Goal: Information Seeking & Learning: Check status

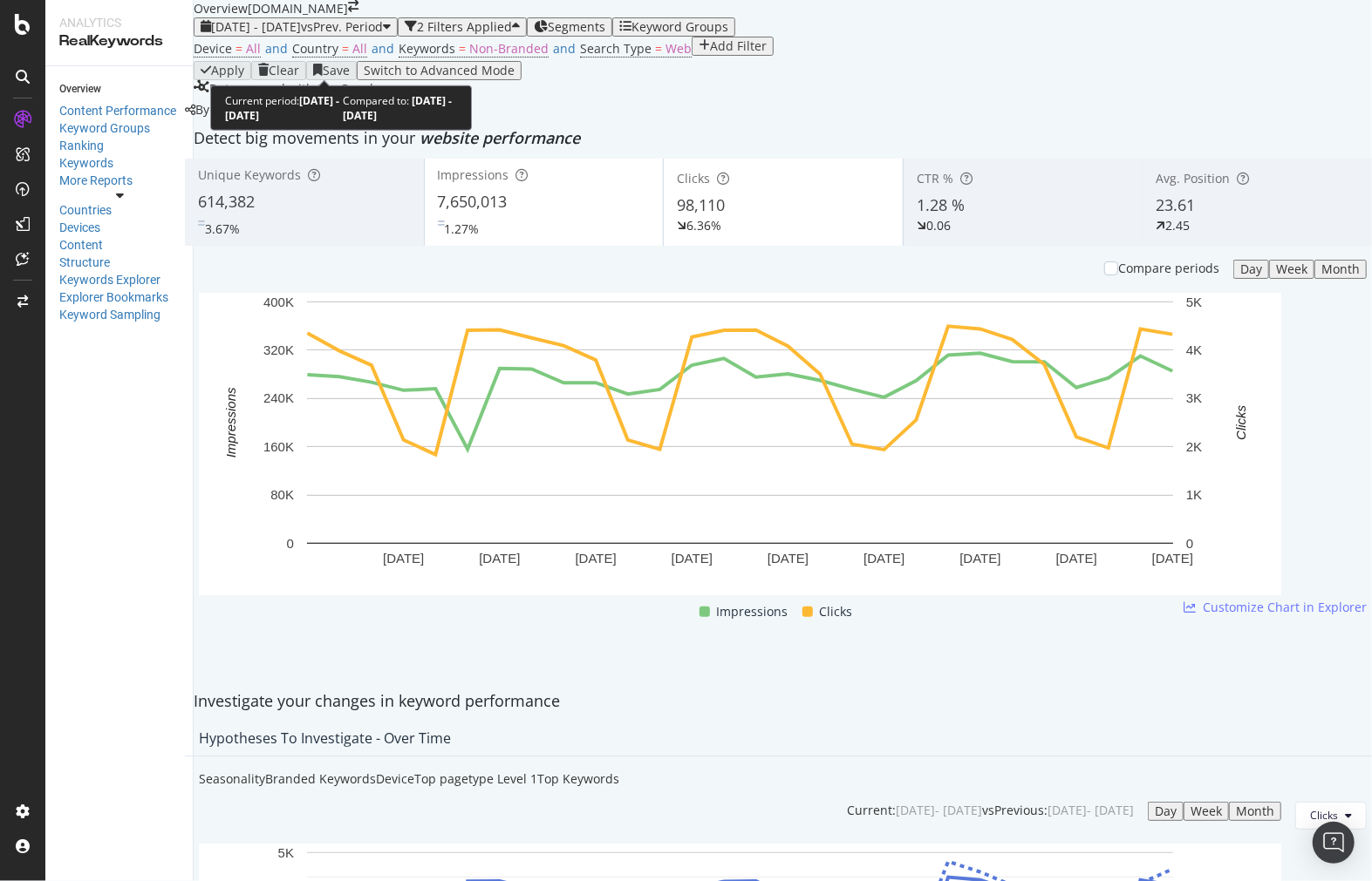
click at [383, 35] on span "vs Prev. Period" at bounding box center [342, 26] width 82 height 17
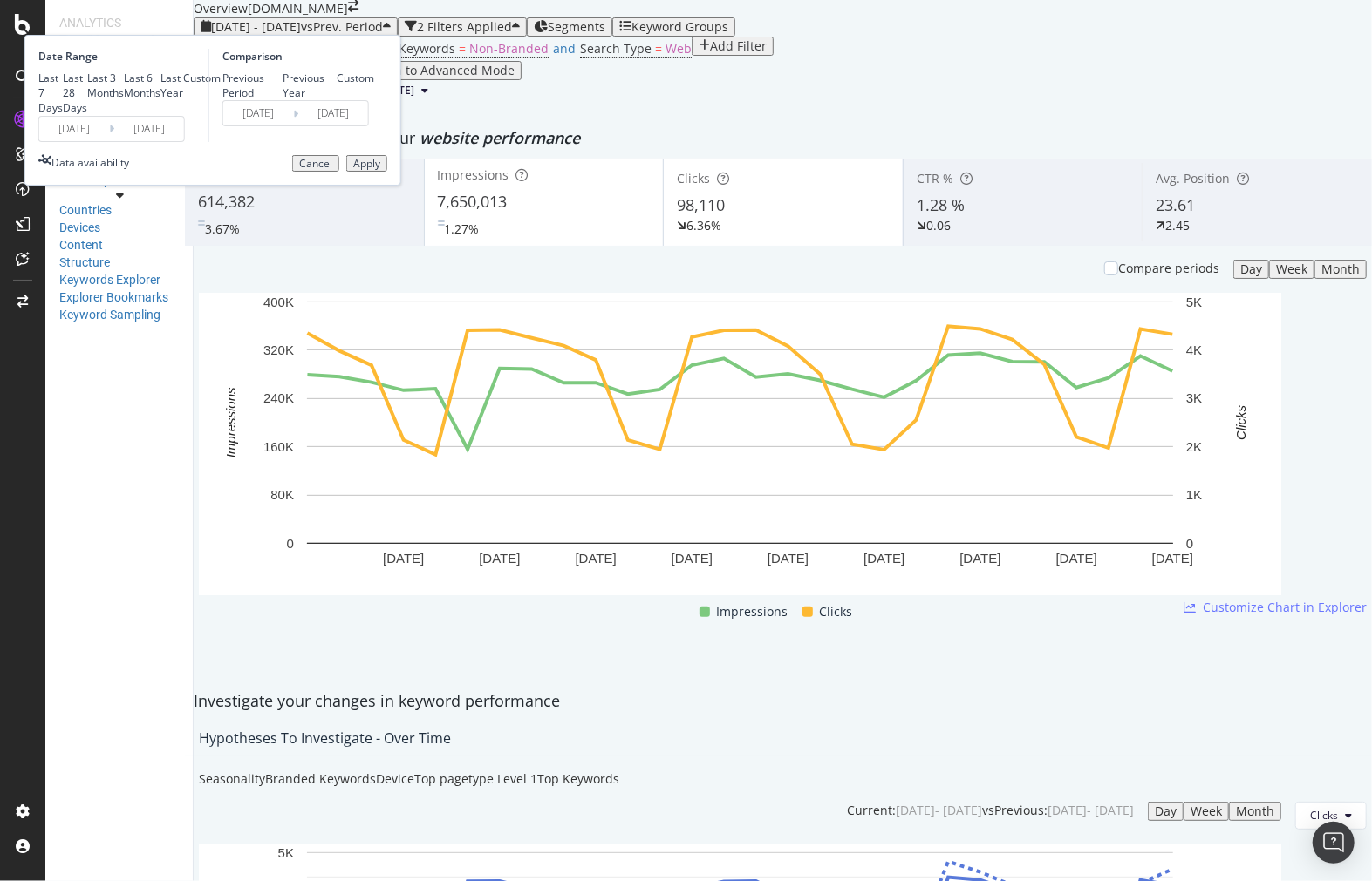
click at [109, 141] on input "[DATE]" at bounding box center [74, 129] width 70 height 25
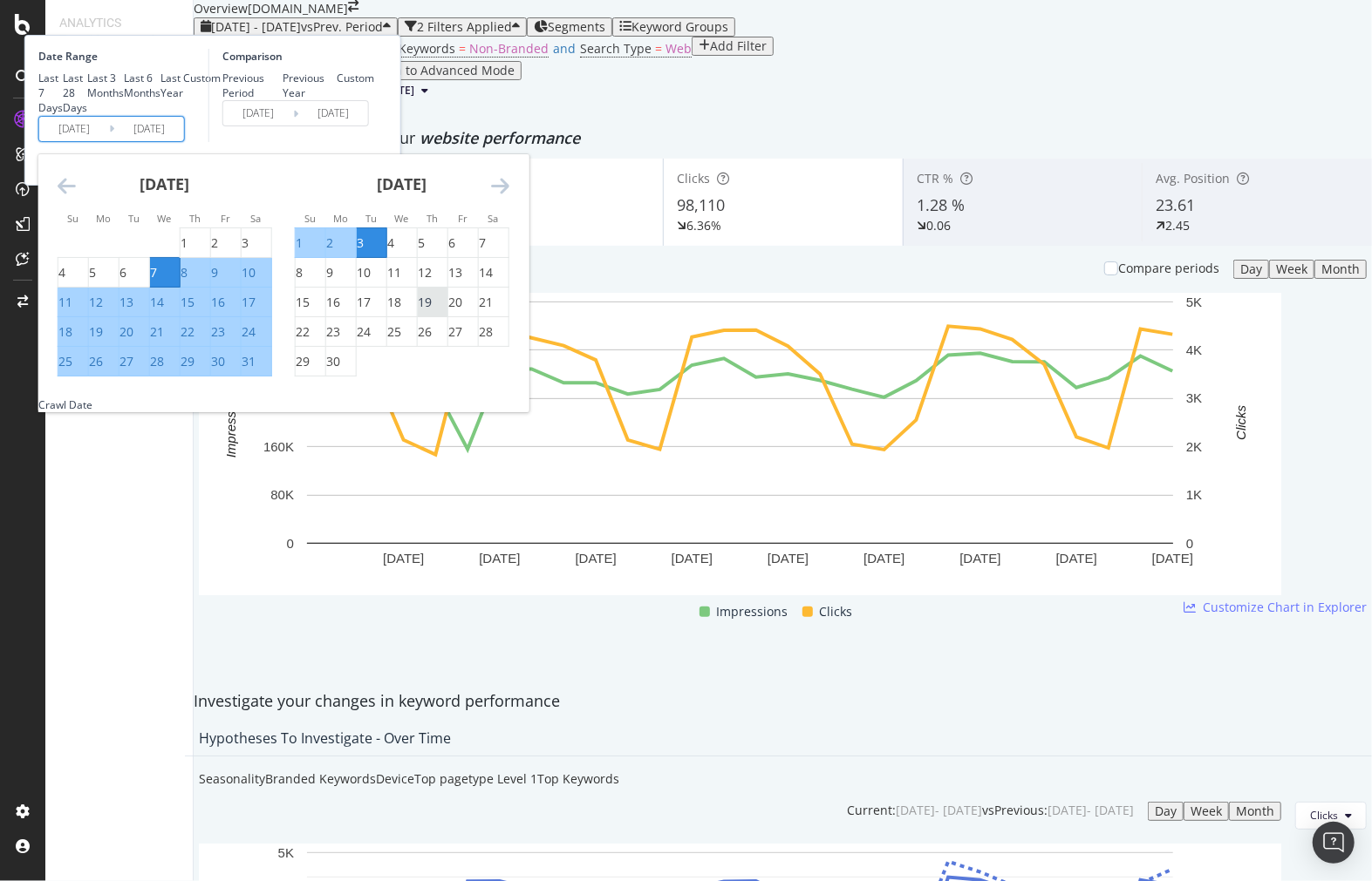
scroll to position [97, 0]
click at [509, 196] on icon "Move forward to switch to the next month." at bounding box center [500, 186] width 18 height 21
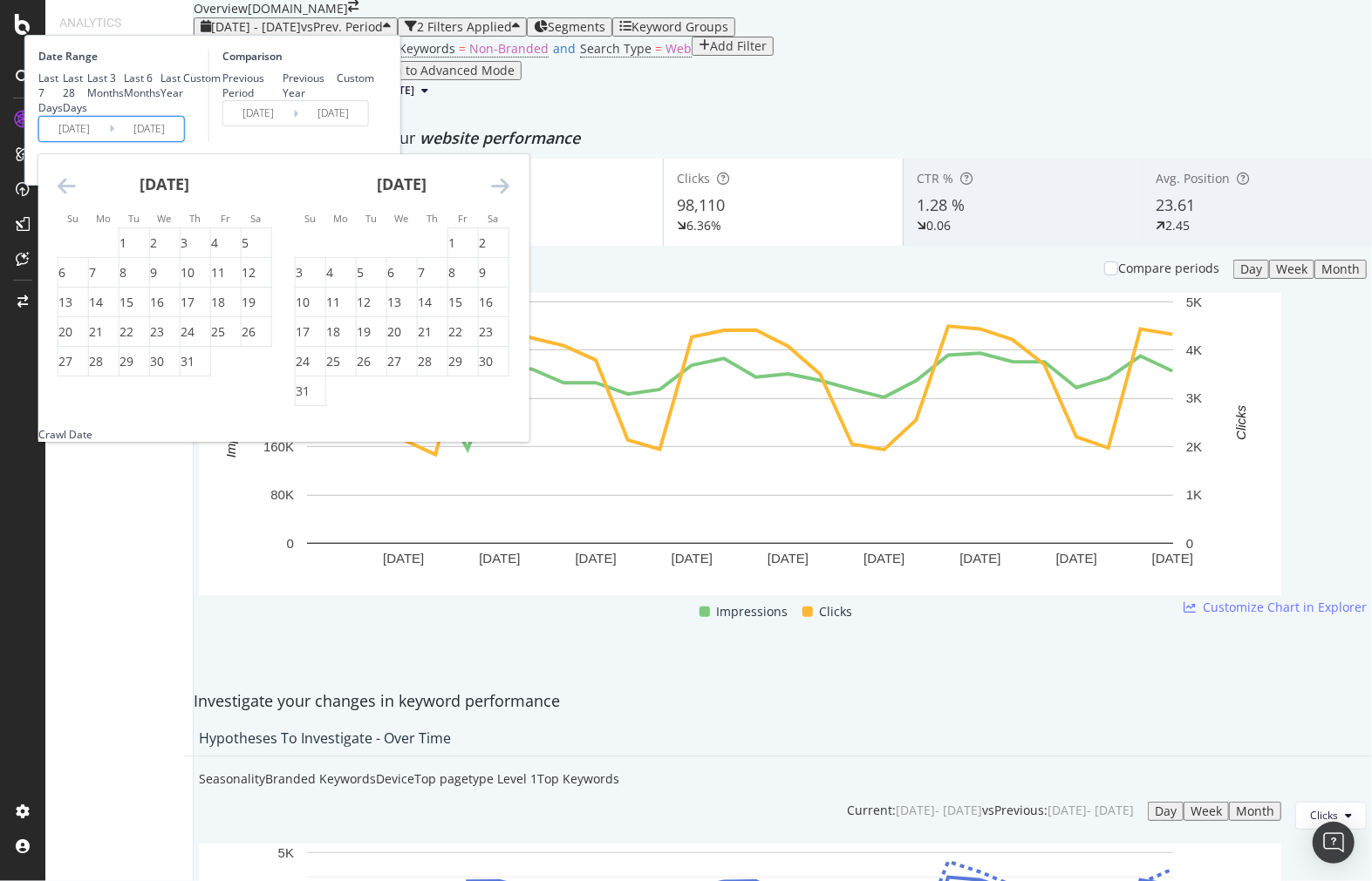
click at [509, 196] on icon "Move forward to switch to the next month." at bounding box center [500, 186] width 18 height 21
click at [325, 341] on div "21" at bounding box center [311, 332] width 30 height 18
type input "[DATE]"
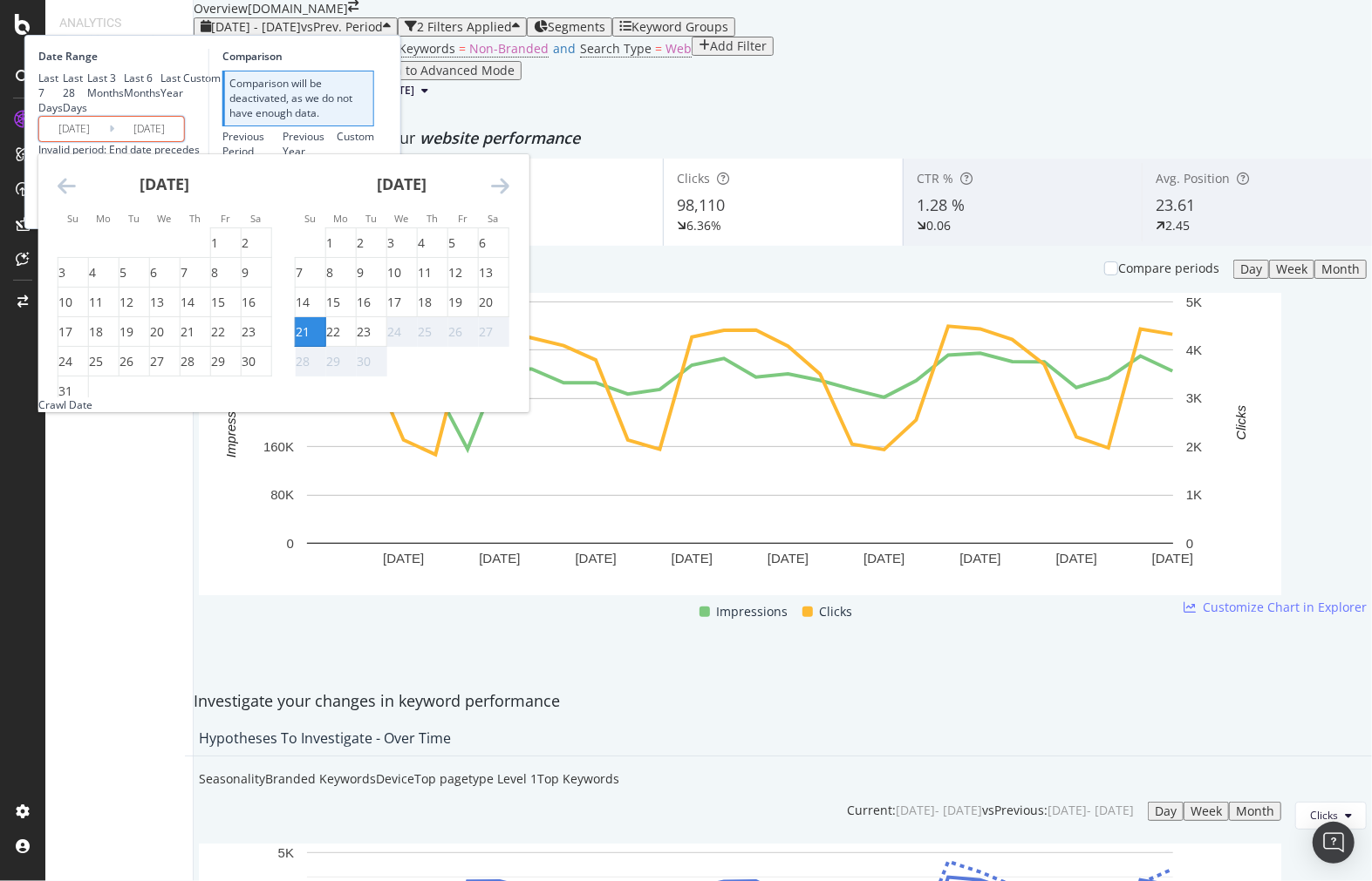
click at [402, 341] on div "24" at bounding box center [395, 332] width 14 height 18
type input "[DATE]"
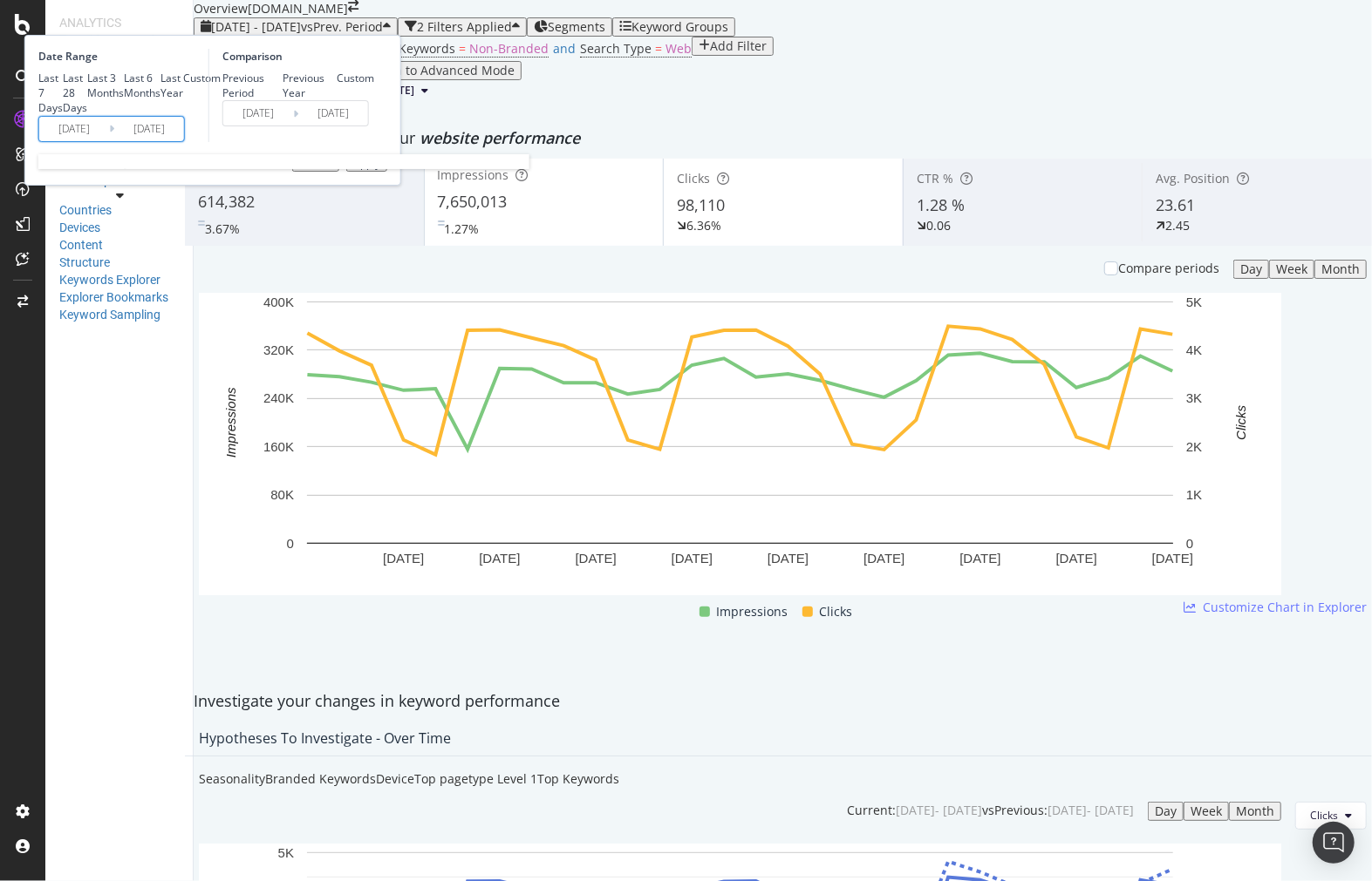
click at [184, 141] on input "[DATE]" at bounding box center [149, 129] width 70 height 25
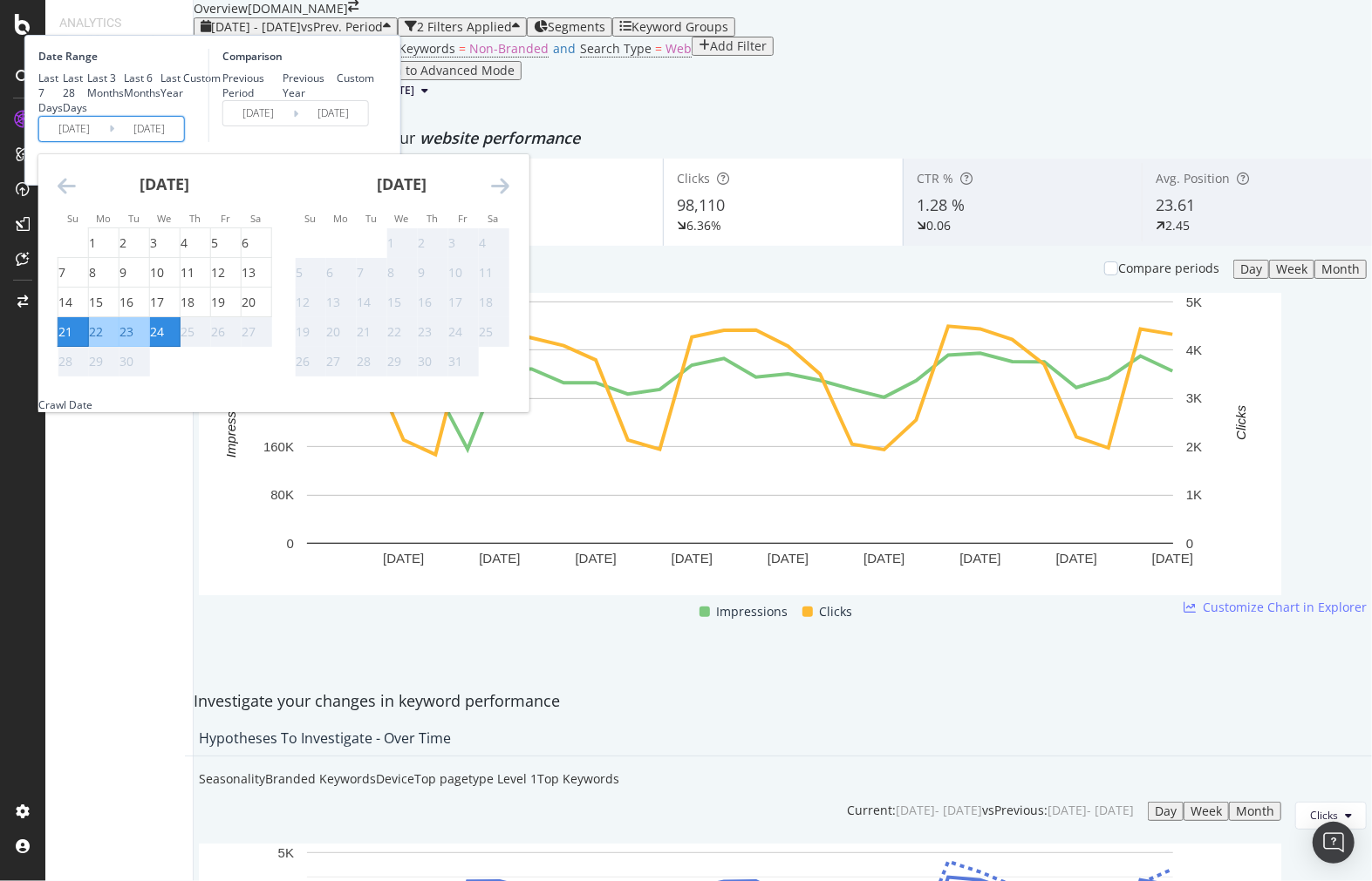
click at [293, 126] on input "[DATE]" at bounding box center [258, 114] width 70 height 25
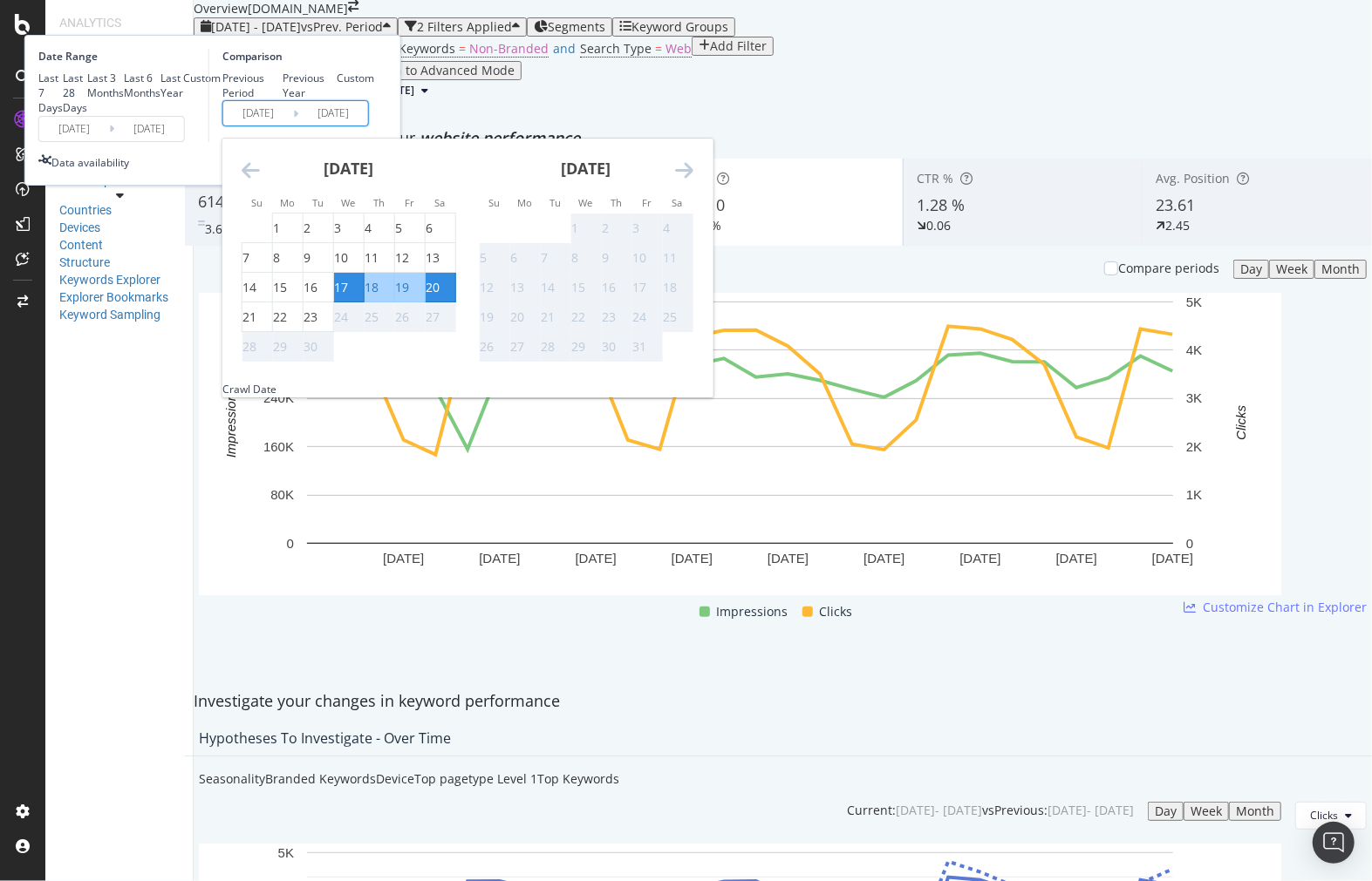
click at [374, 100] on div "Previous Period Previous Year Custom" at bounding box center [299, 85] width 151 height 30
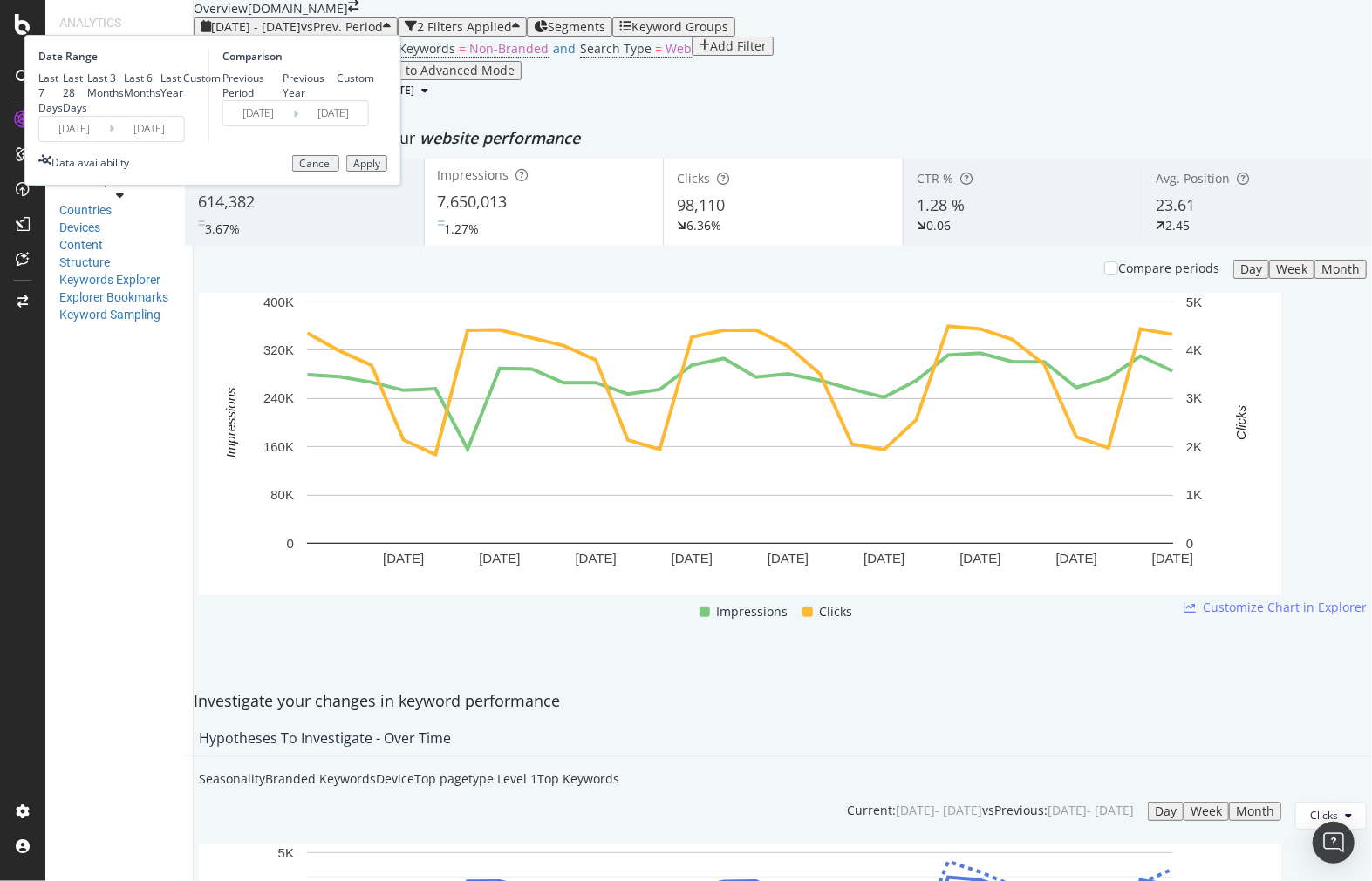
click at [387, 173] on button "Apply" at bounding box center [366, 164] width 41 height 18
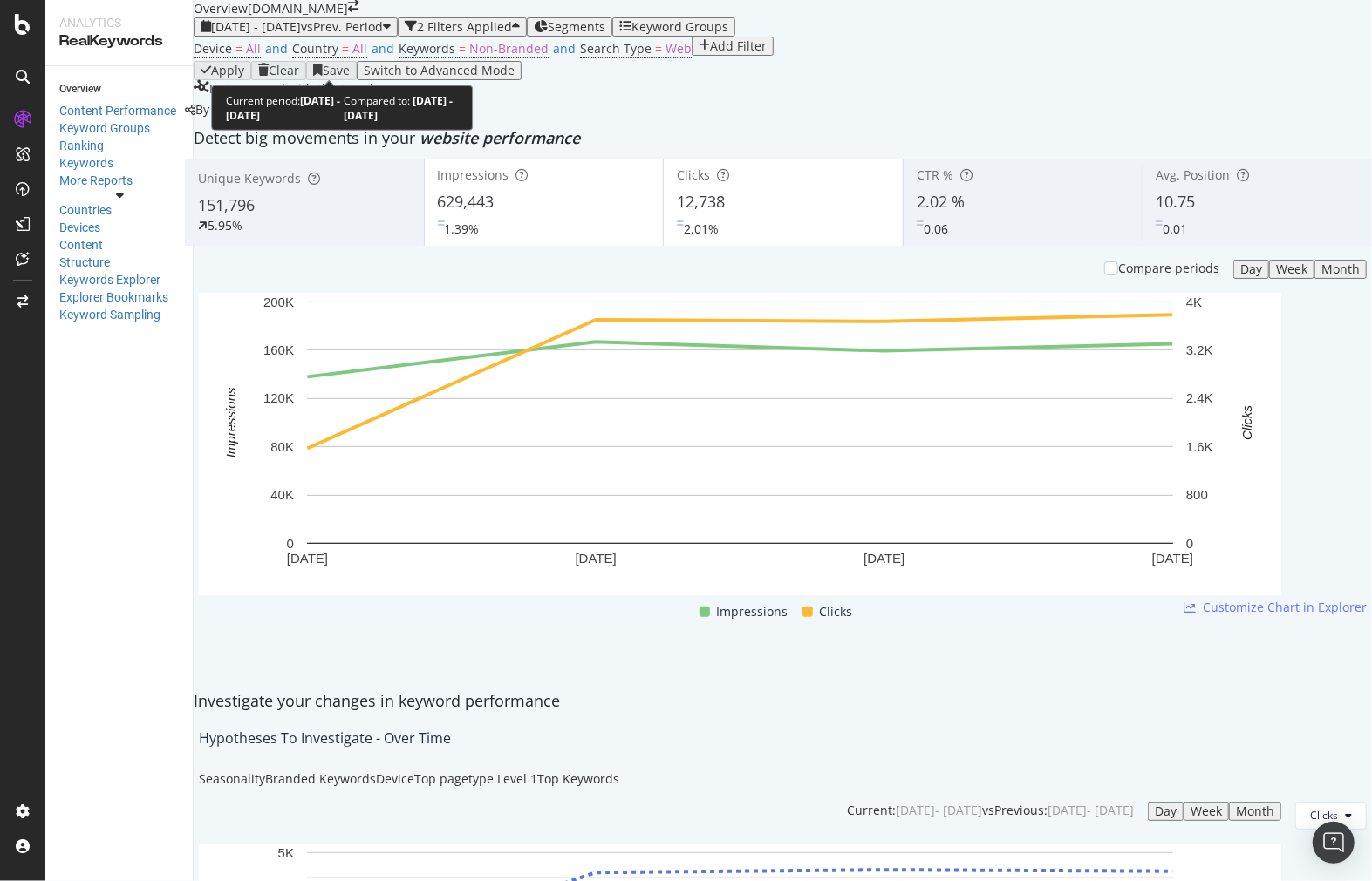
click at [325, 37] on button "[DATE] - [DATE] vs Prev. Period" at bounding box center [296, 27] width 204 height 19
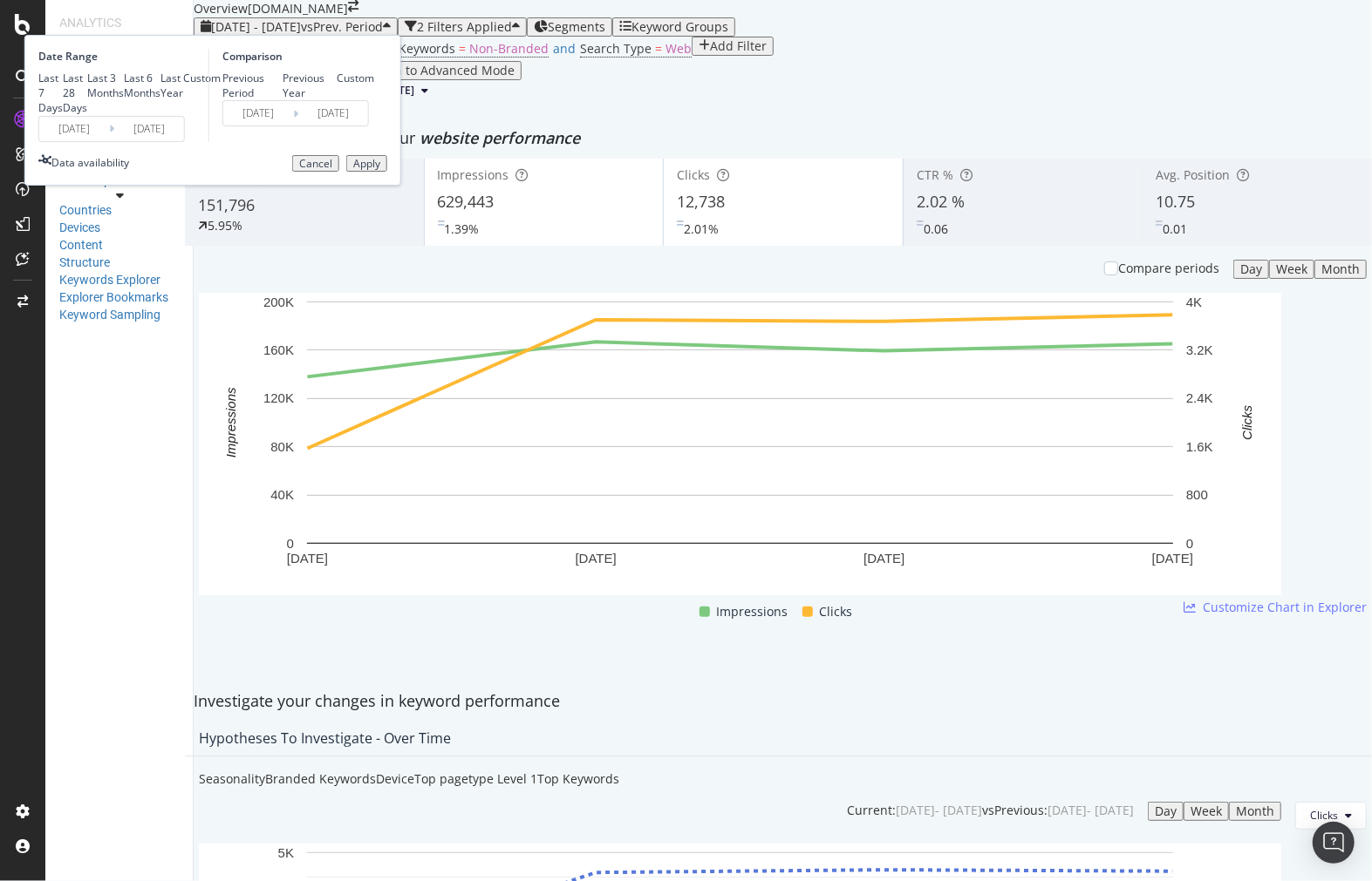
click at [109, 141] on input "[DATE]" at bounding box center [74, 129] width 70 height 25
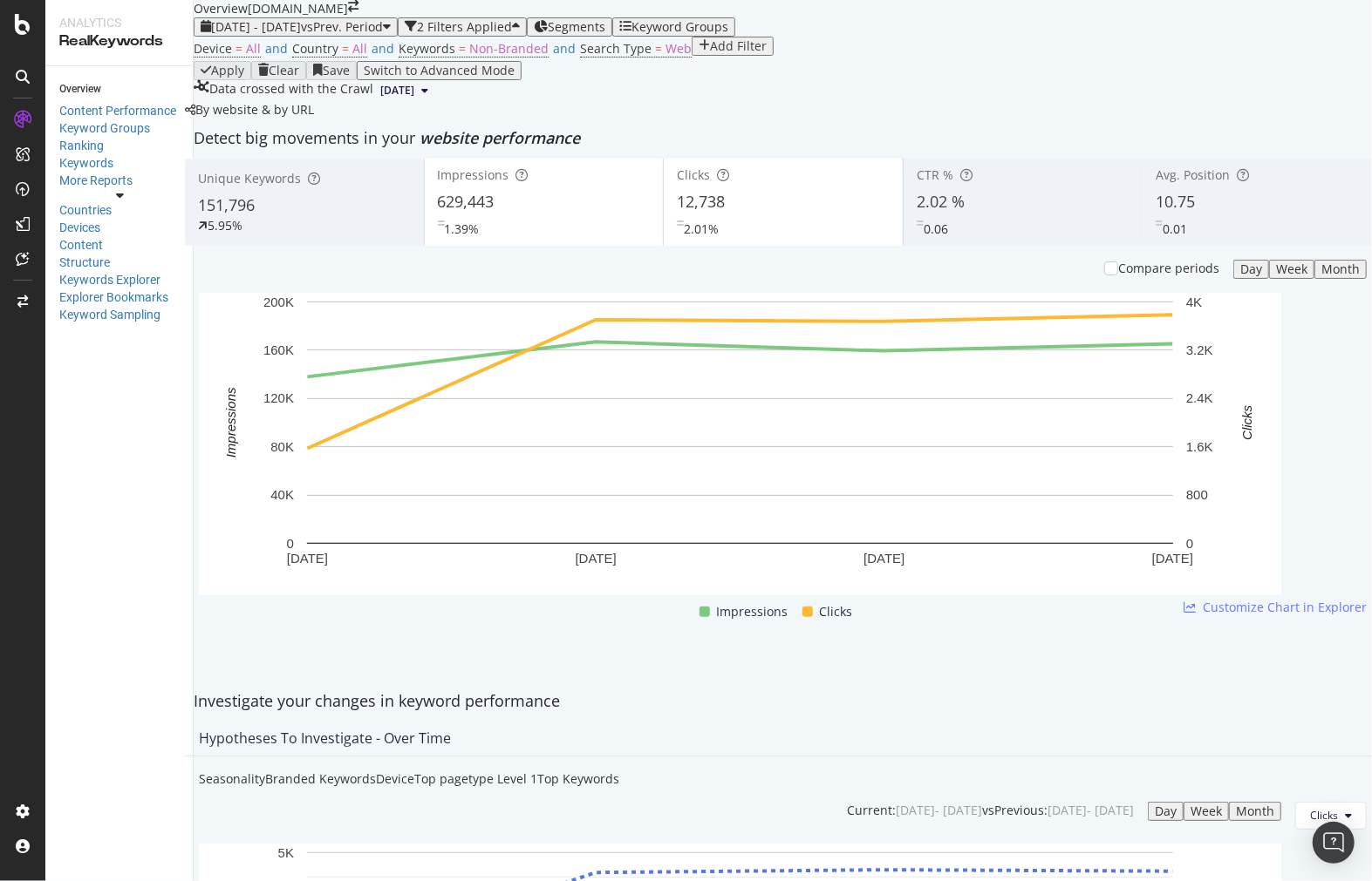
click at [774, 61] on div "Device = All and Country = All and Keywords = Non-Branded and Search Type = Web…" at bounding box center [783, 49] width 1178 height 25
click at [548, 21] on icon "button" at bounding box center [541, 27] width 14 height 14
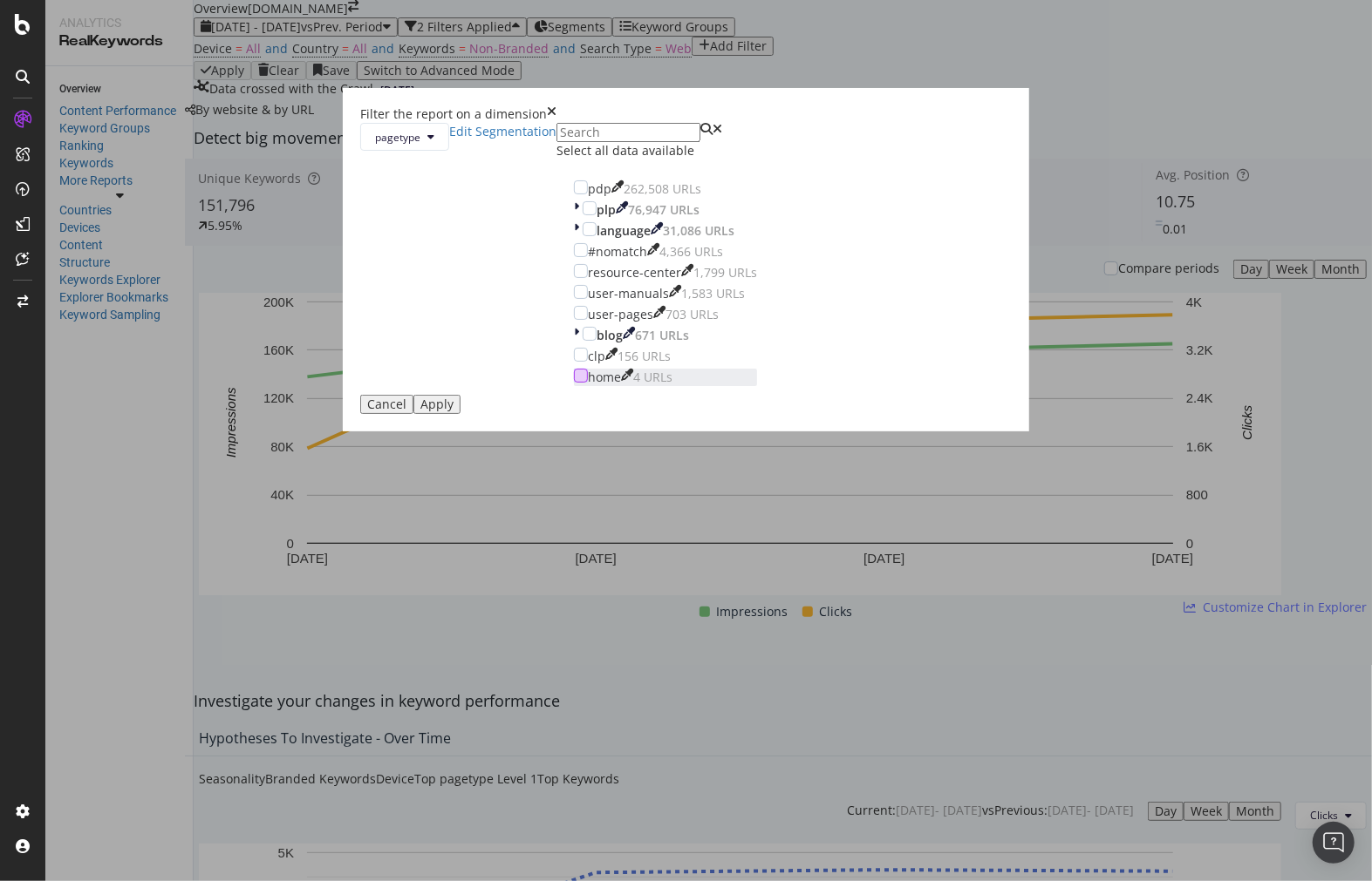
click at [574, 383] on div "modal" at bounding box center [581, 376] width 14 height 14
click at [461, 414] on button "Apply" at bounding box center [436, 405] width 47 height 19
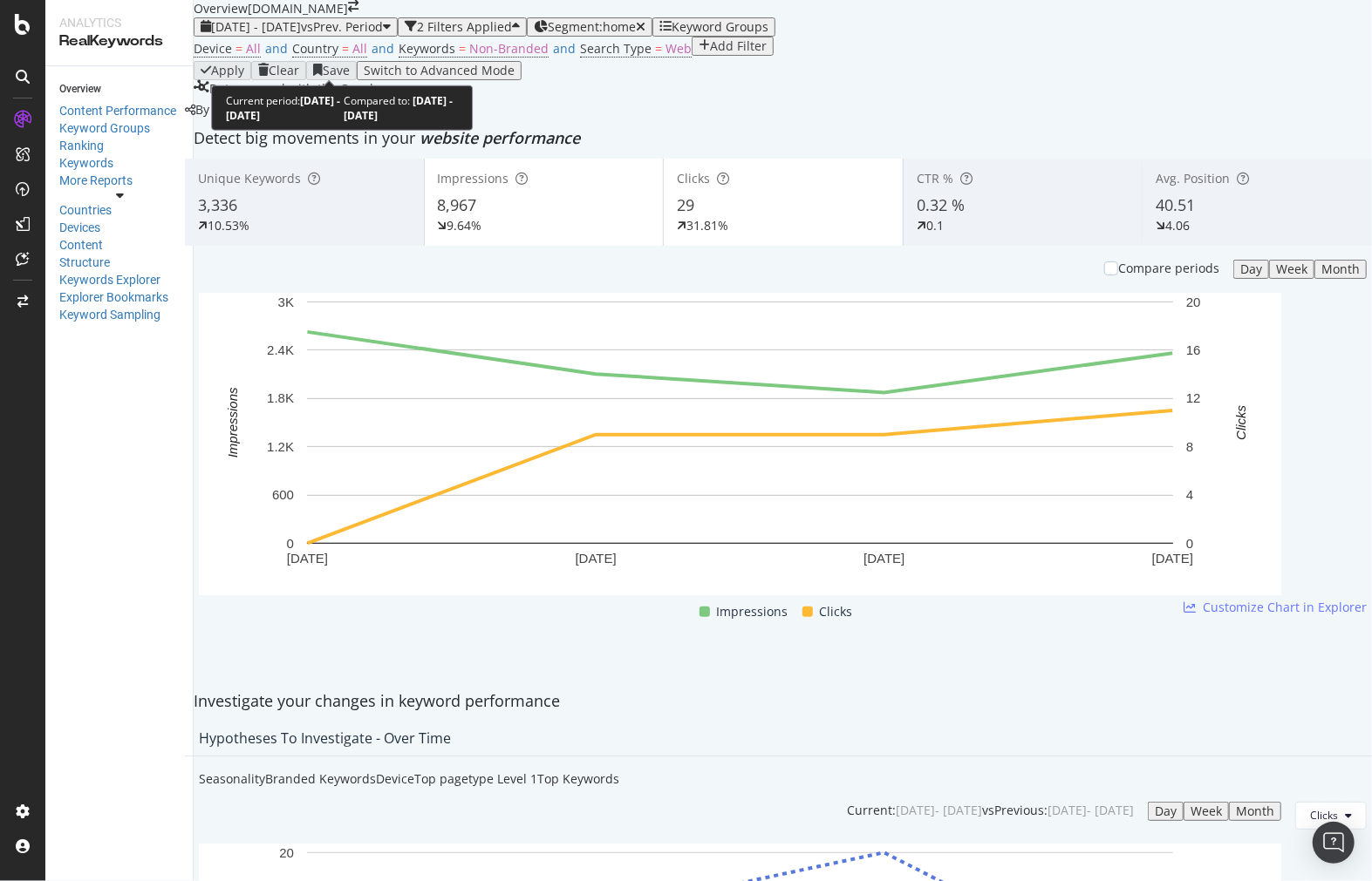
click at [391, 34] on div "[DATE] - [DATE] vs Prev. Period" at bounding box center [296, 27] width 190 height 14
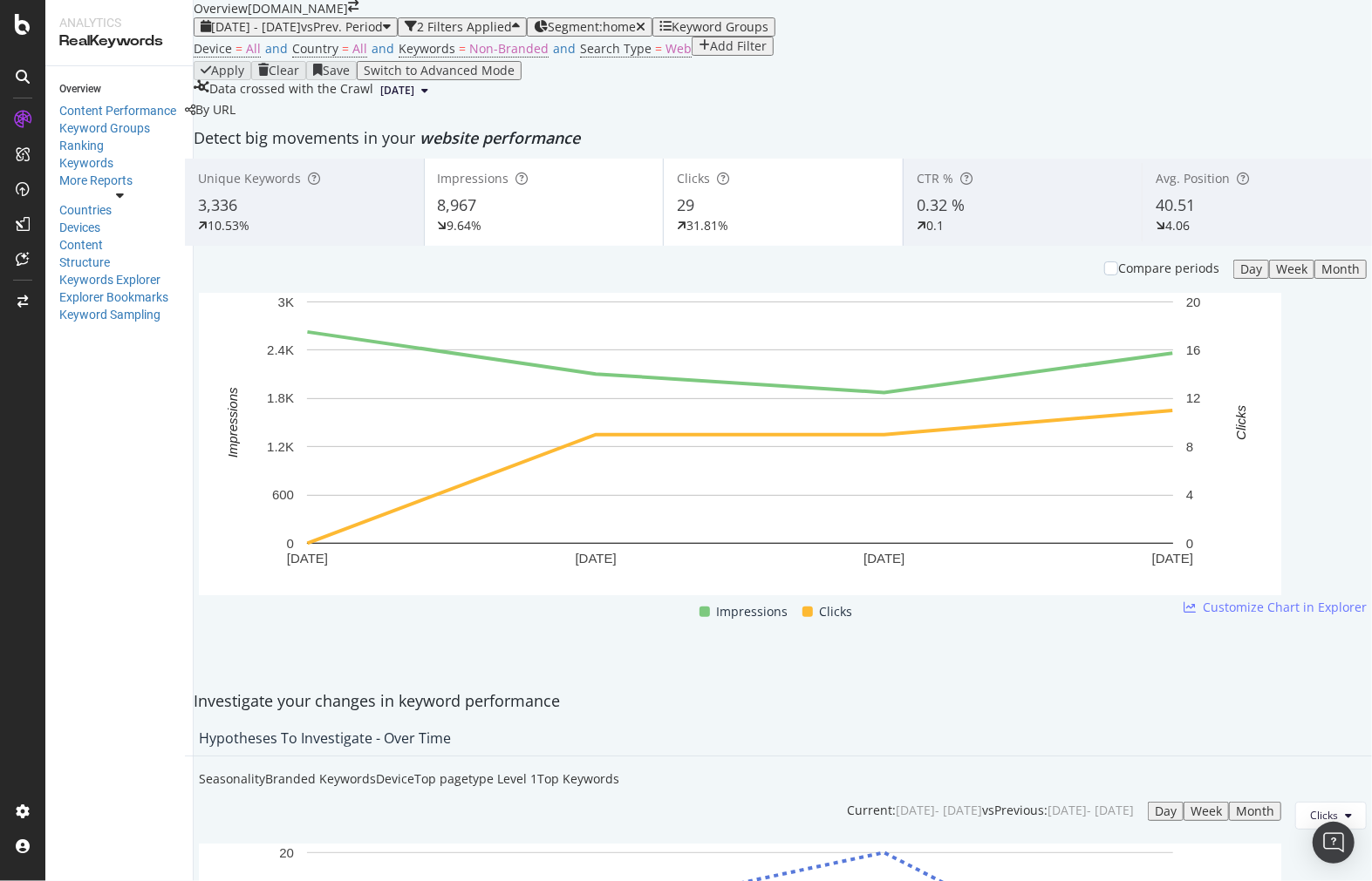
click at [631, 80] on div "Apply Clear Save Switch to Advanced Mode" at bounding box center [783, 70] width 1178 height 19
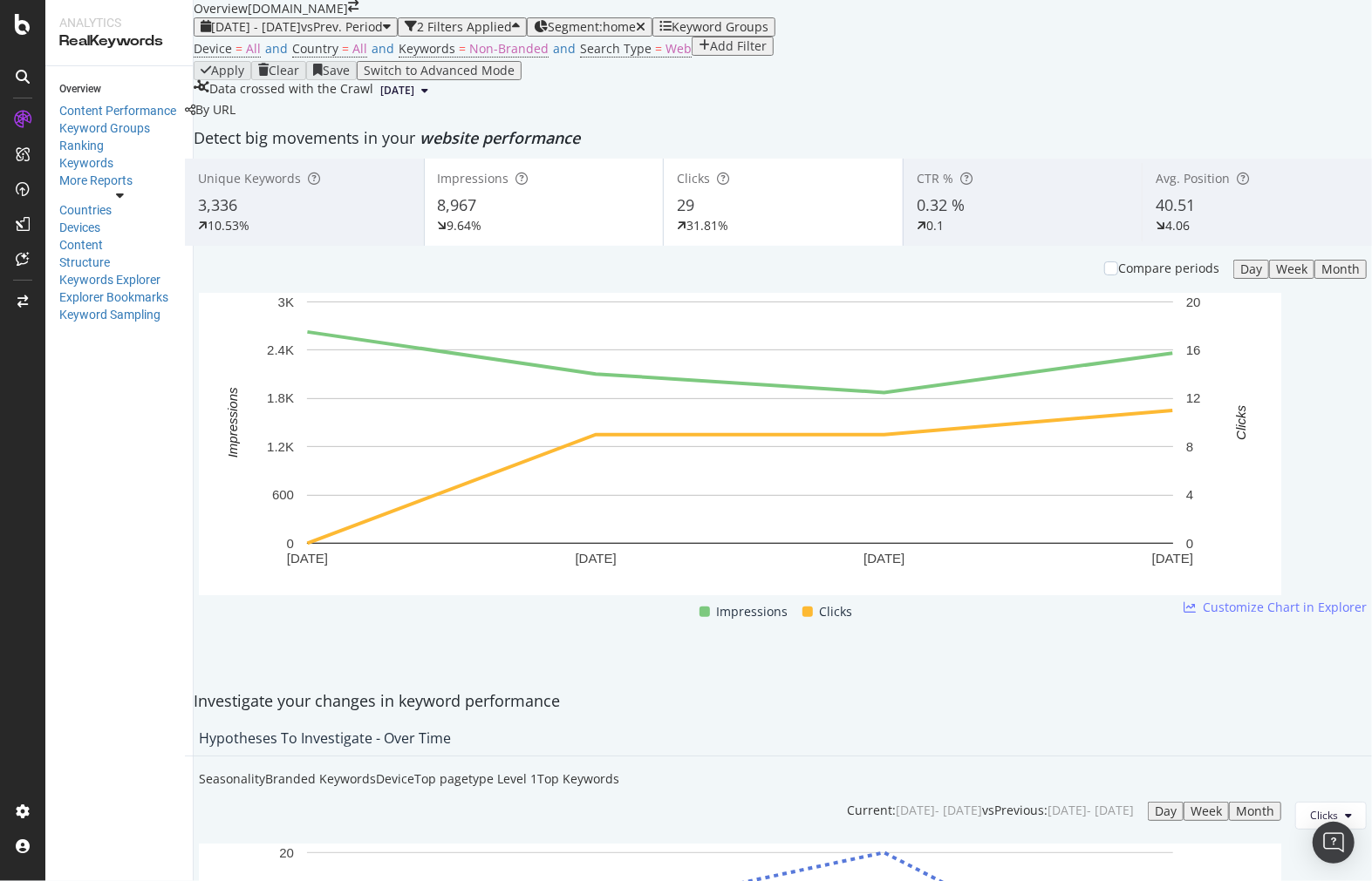
drag, startPoint x: 353, startPoint y: 280, endPoint x: 351, endPoint y: 294, distance: 14.1
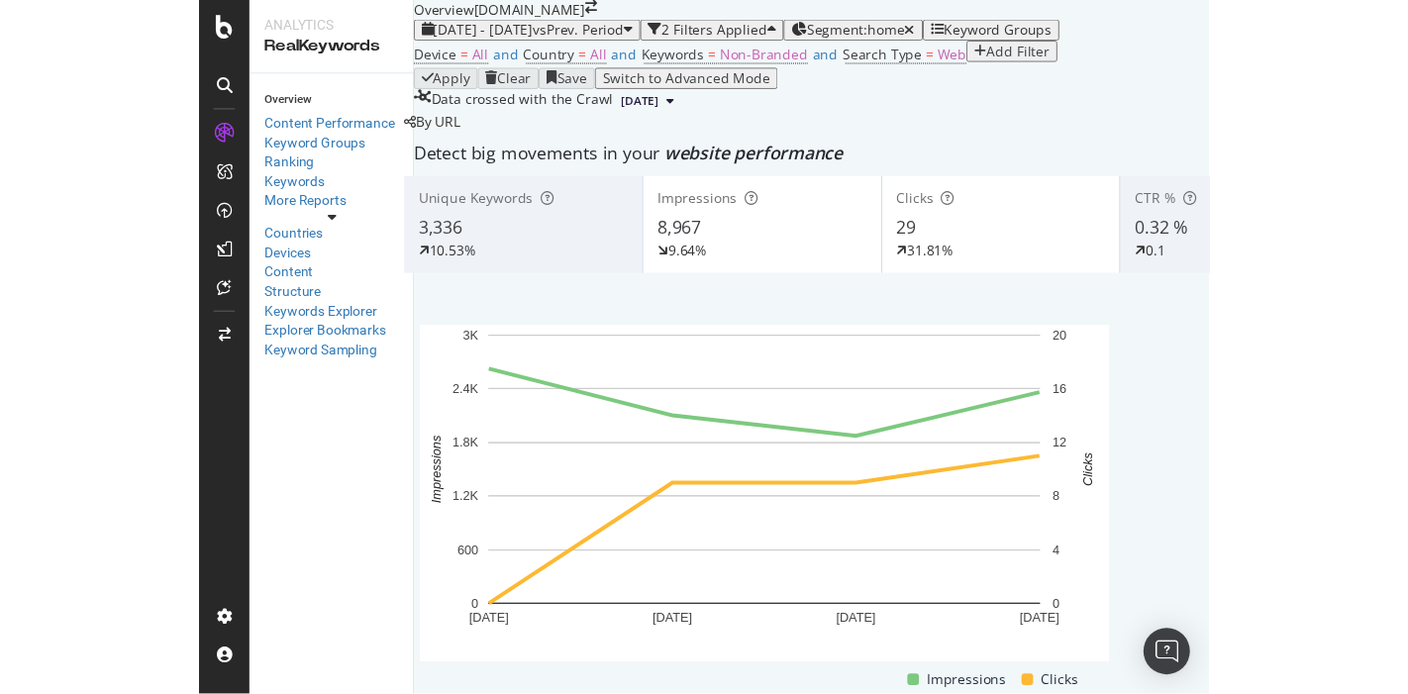
scroll to position [1199, 0]
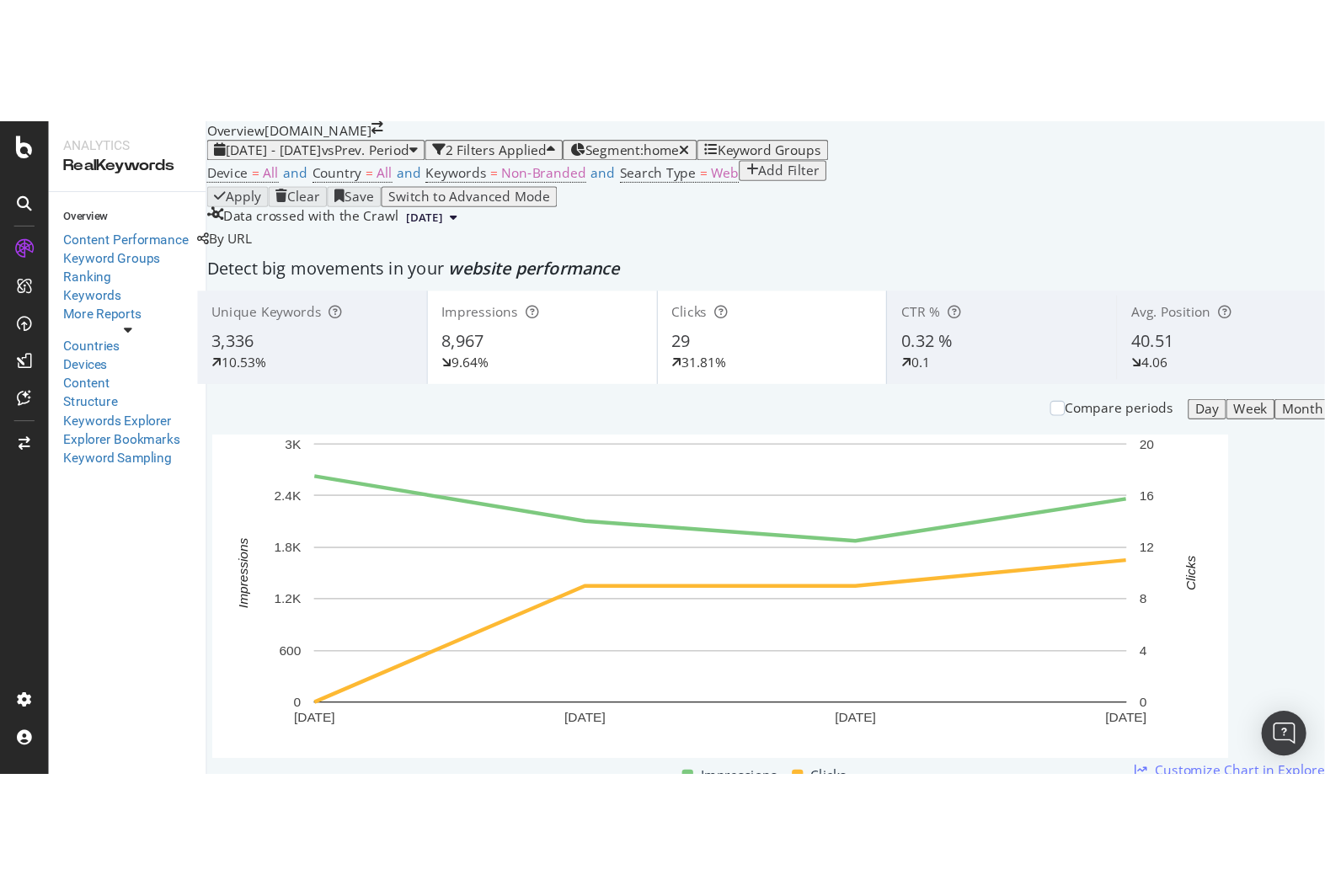
scroll to position [2092, 0]
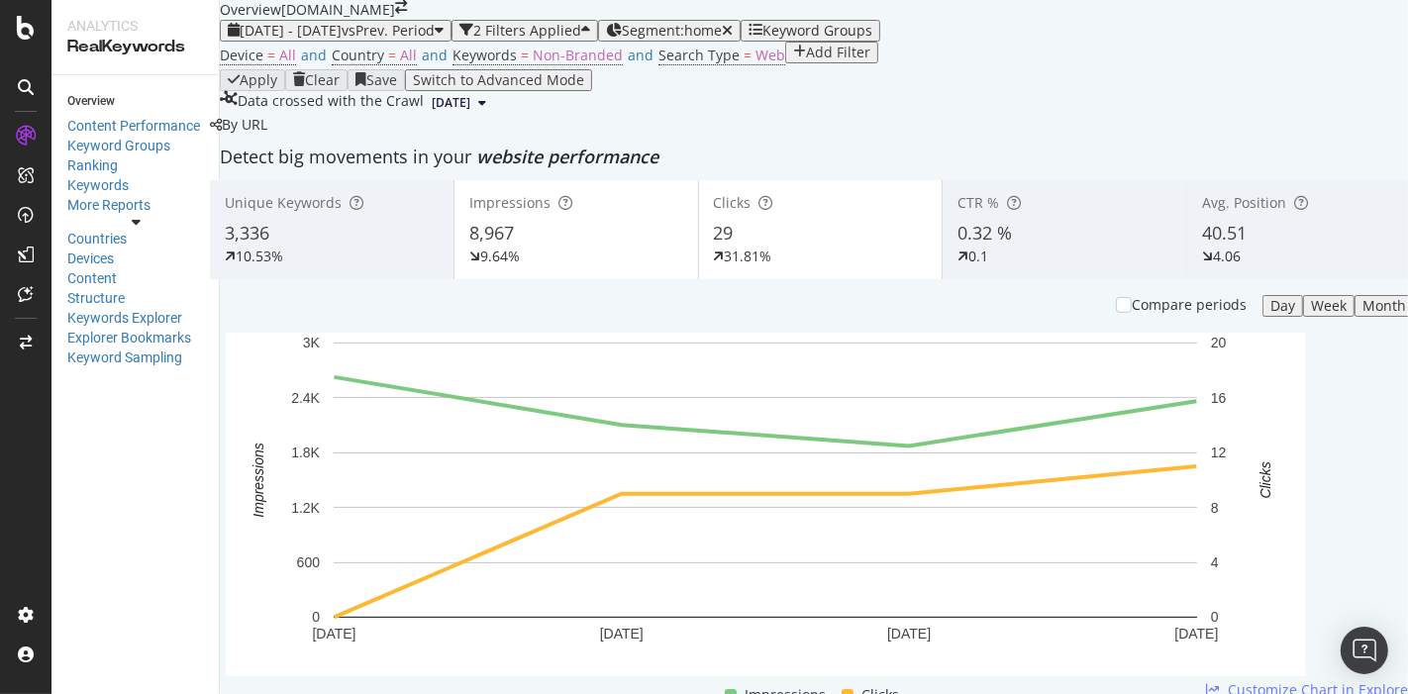
click at [211, 328] on div "Explorer Bookmarks" at bounding box center [143, 338] width 152 height 20
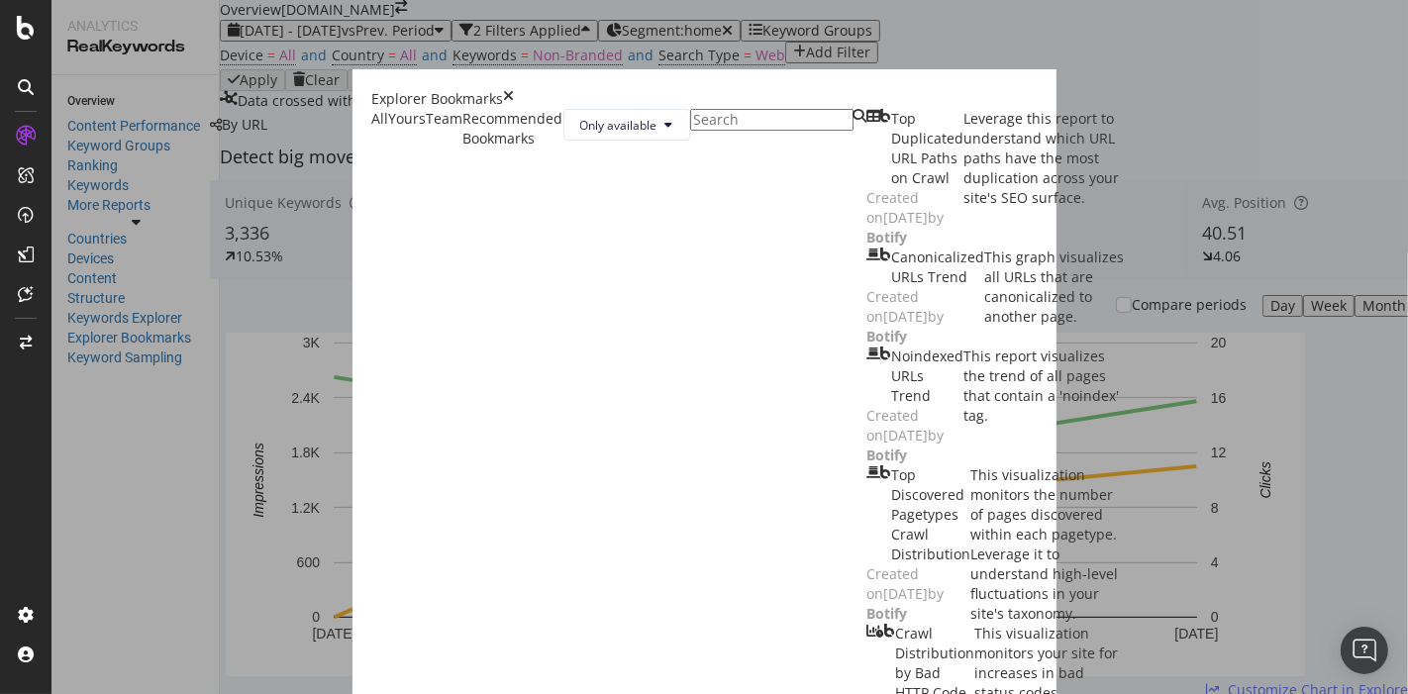
click at [515, 89] on icon "times" at bounding box center [509, 99] width 11 height 20
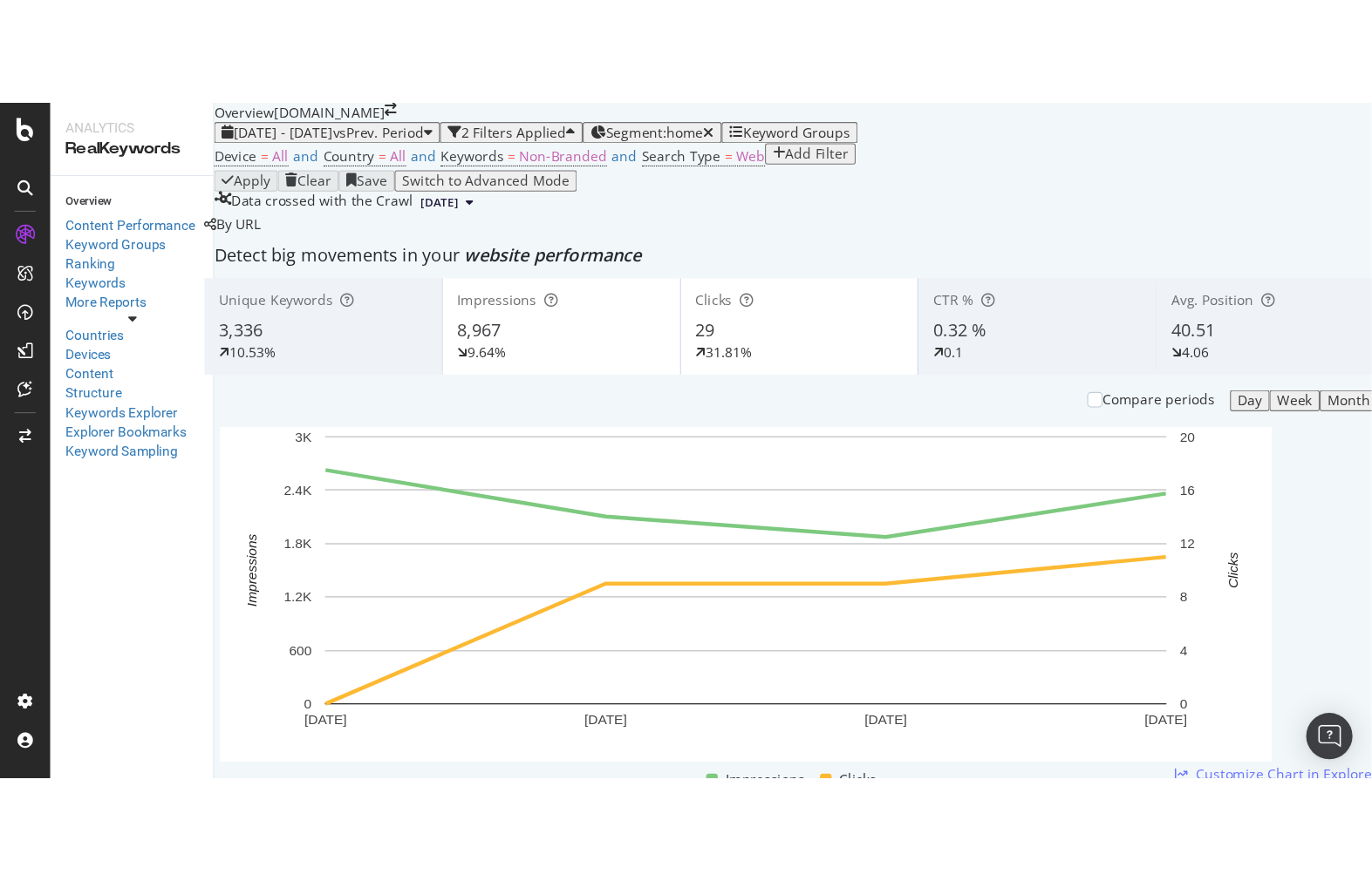
scroll to position [2151, 0]
